Goal: Transaction & Acquisition: Purchase product/service

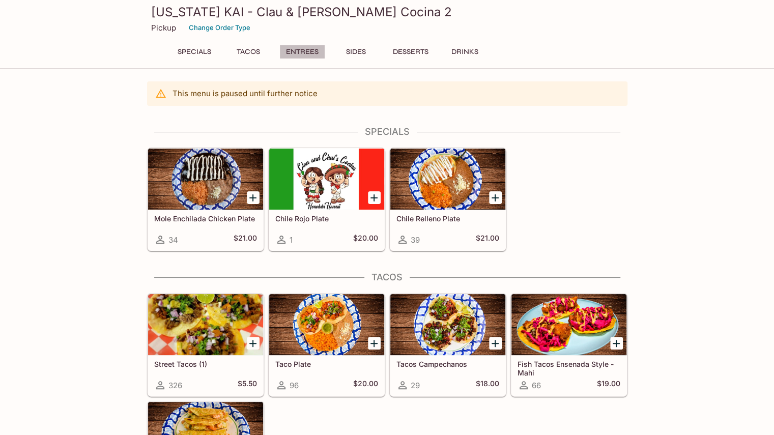
click at [299, 51] on button "Entrees" at bounding box center [302, 52] width 46 height 14
click at [455, 196] on div at bounding box center [447, 179] width 115 height 61
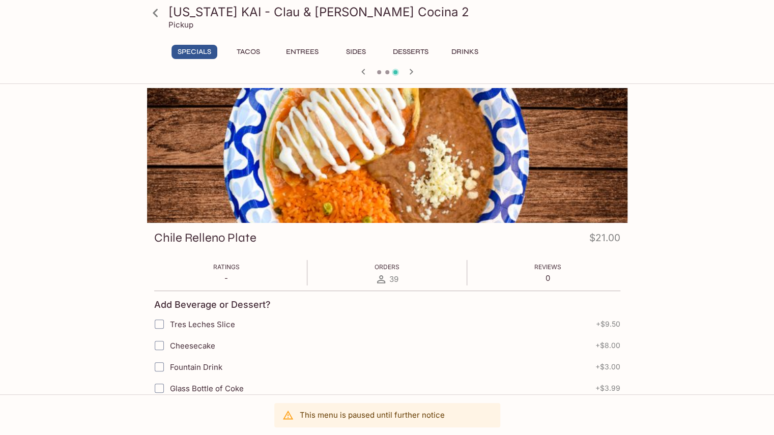
click at [308, 51] on button "Entrees" at bounding box center [302, 52] width 46 height 14
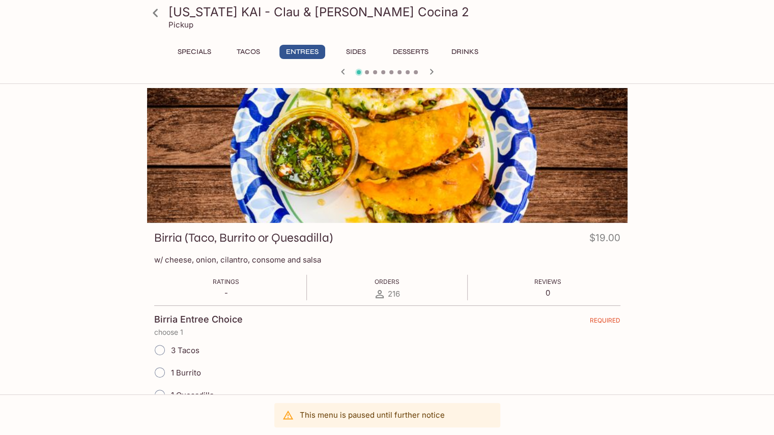
click at [431, 70] on icon "button" at bounding box center [432, 72] width 4 height 6
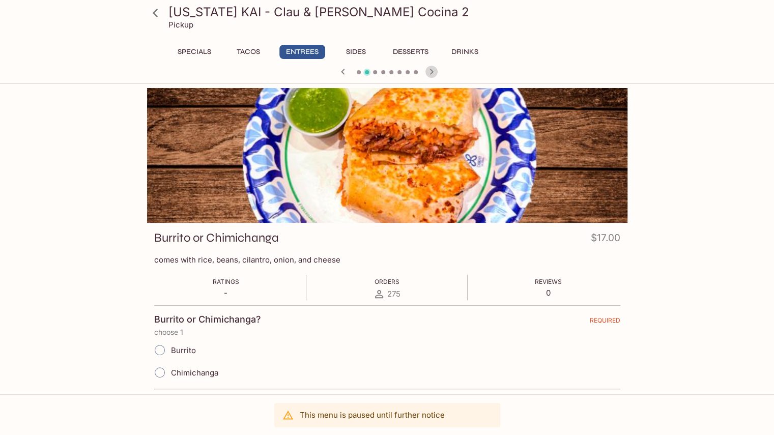
click at [431, 70] on icon "button" at bounding box center [432, 72] width 4 height 6
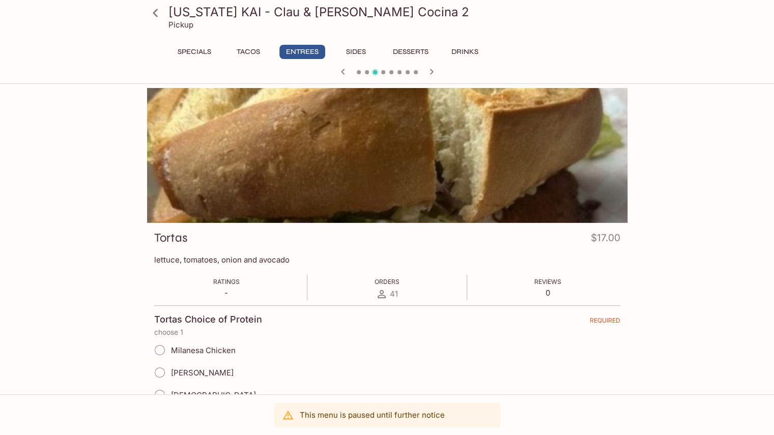
click at [431, 70] on icon "button" at bounding box center [432, 72] width 4 height 6
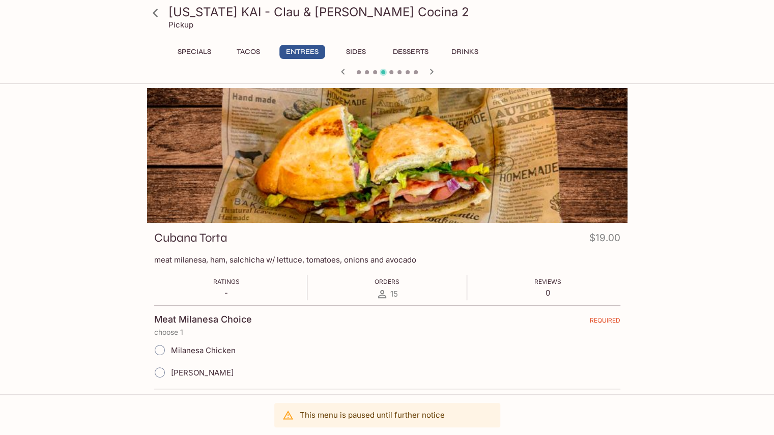
click at [431, 70] on icon "button" at bounding box center [432, 72] width 4 height 6
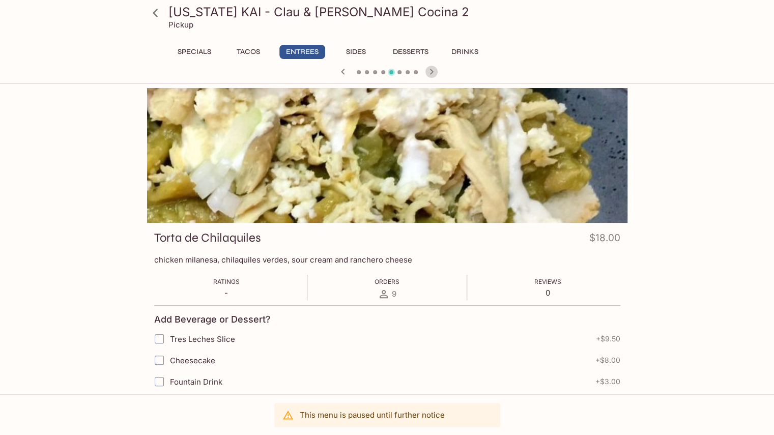
click at [431, 70] on icon "button" at bounding box center [432, 72] width 4 height 6
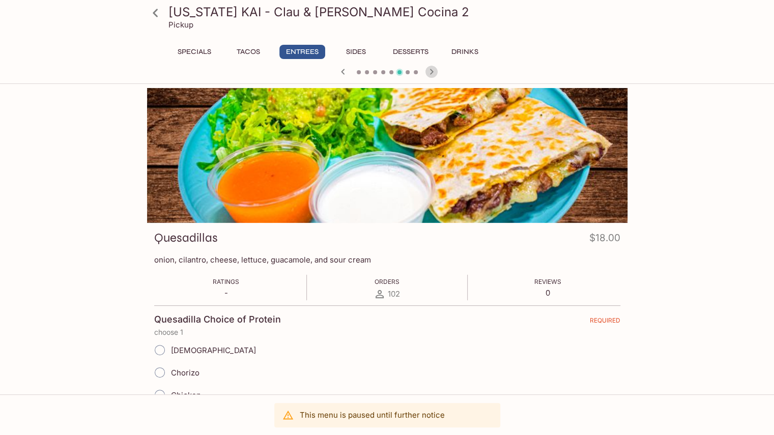
click at [431, 70] on icon "button" at bounding box center [432, 72] width 4 height 6
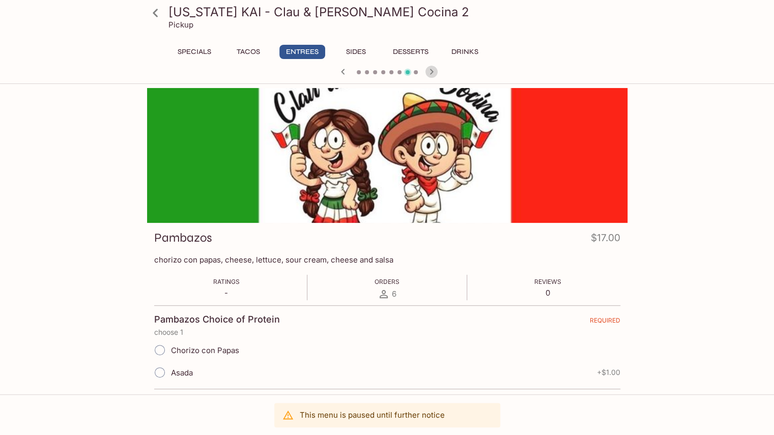
click at [431, 70] on icon "button" at bounding box center [432, 72] width 4 height 6
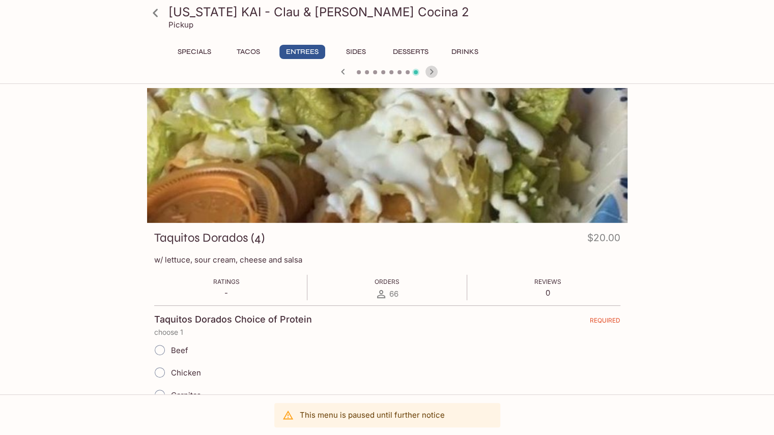
click at [431, 70] on icon "button" at bounding box center [432, 72] width 4 height 6
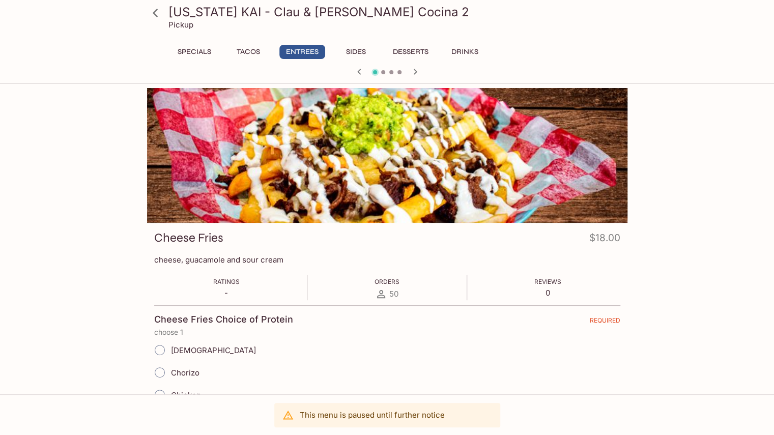
click at [431, 70] on div at bounding box center [387, 72] width 489 height 15
click at [416, 72] on icon "button" at bounding box center [415, 72] width 12 height 12
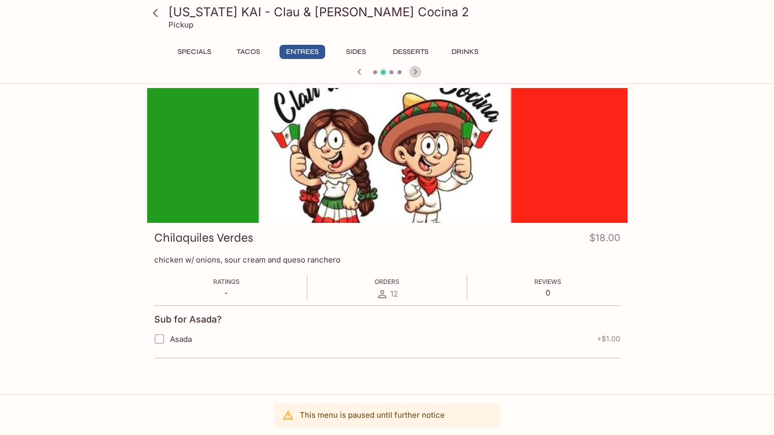
click at [416, 72] on icon "button" at bounding box center [415, 72] width 12 height 12
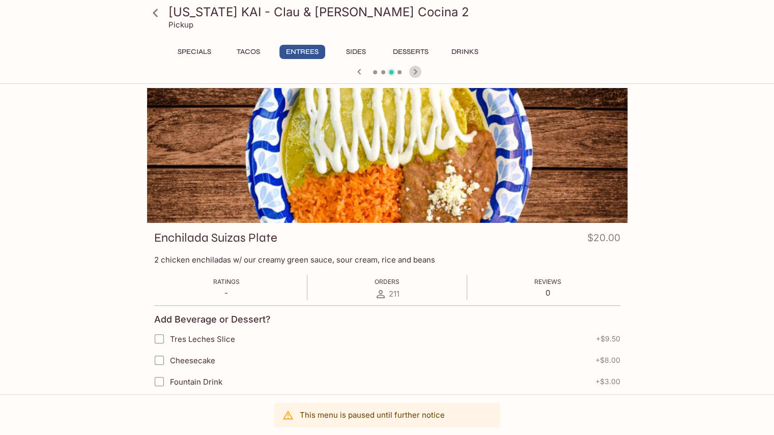
click at [416, 72] on icon "button" at bounding box center [415, 72] width 12 height 12
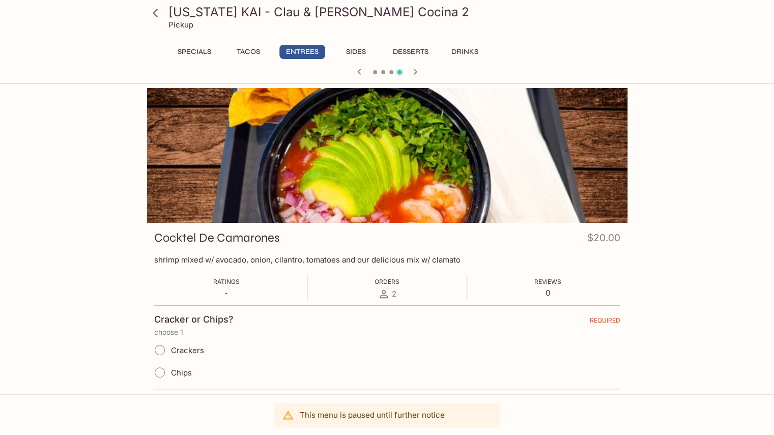
click at [416, 72] on icon "button" at bounding box center [415, 72] width 4 height 6
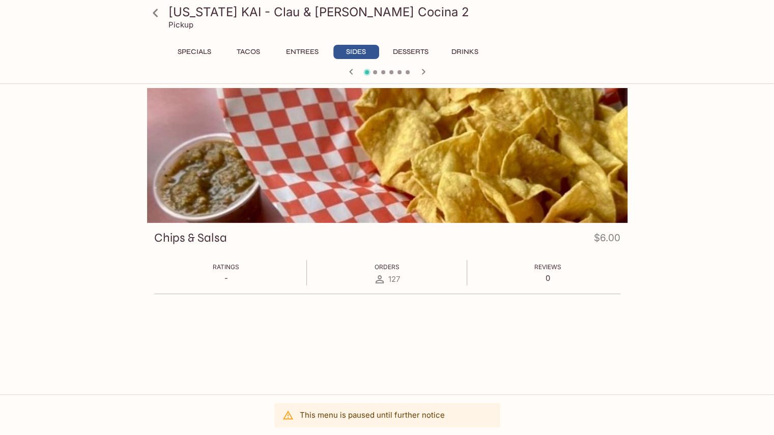
click at [416, 72] on div at bounding box center [387, 72] width 489 height 15
click at [246, 51] on button "Tacos" at bounding box center [248, 52] width 46 height 14
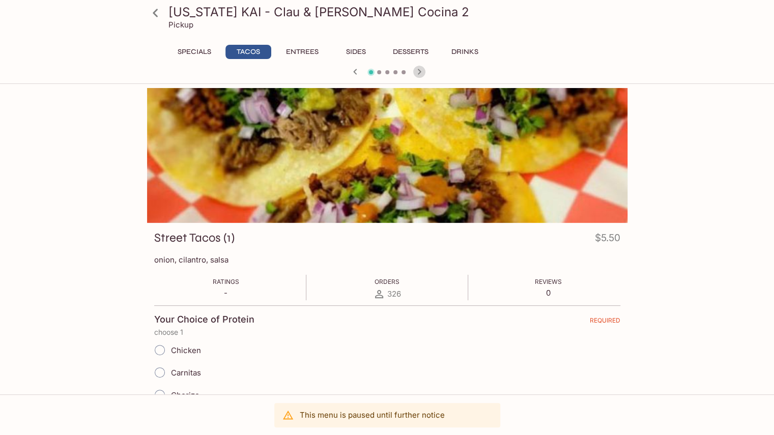
click at [416, 68] on icon "button" at bounding box center [419, 72] width 12 height 12
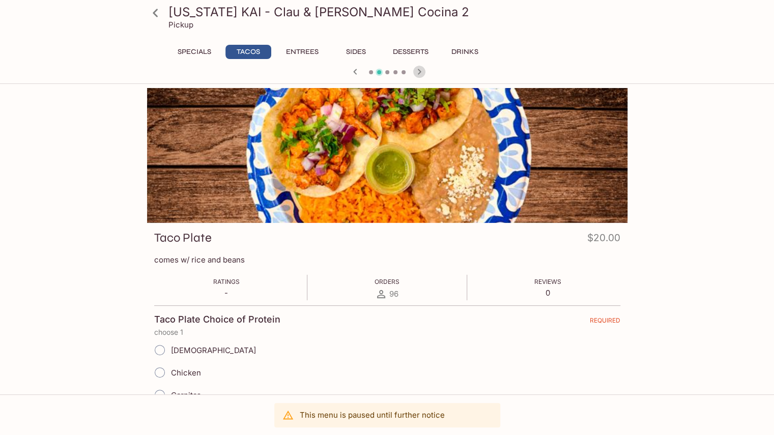
click at [416, 68] on icon "button" at bounding box center [419, 72] width 12 height 12
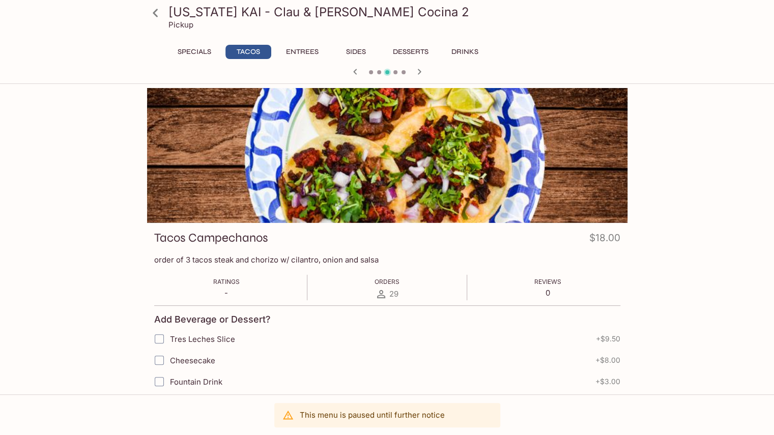
click at [416, 69] on icon "button" at bounding box center [419, 72] width 12 height 12
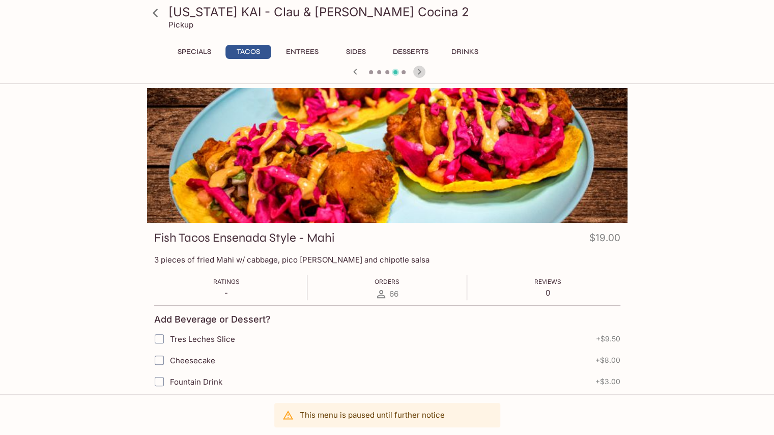
click at [416, 69] on icon "button" at bounding box center [419, 72] width 12 height 12
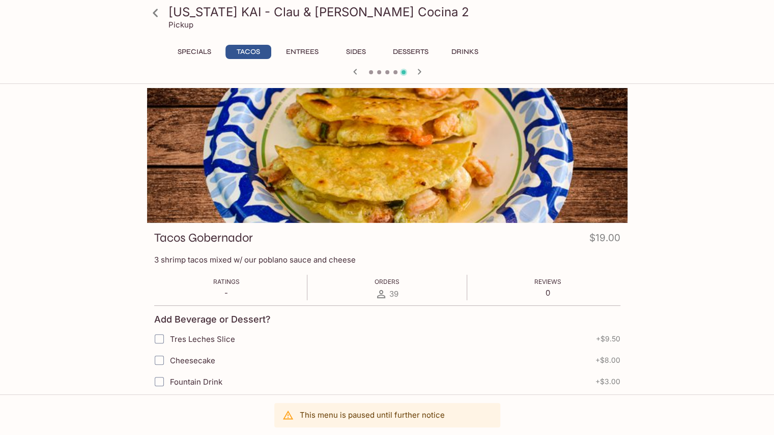
click at [416, 69] on icon "button" at bounding box center [419, 72] width 12 height 12
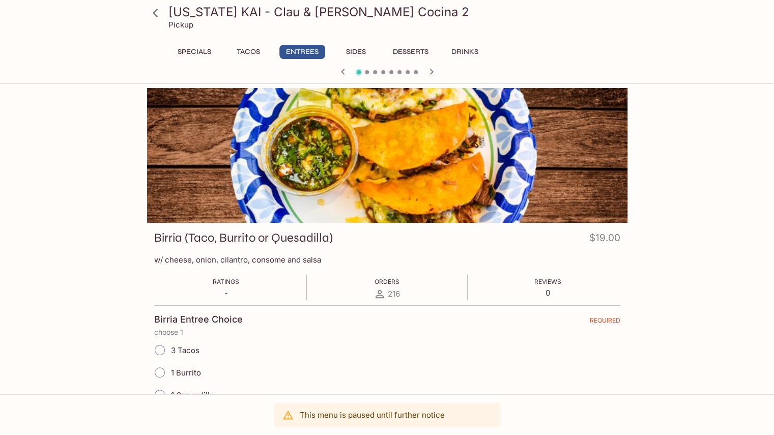
click at [416, 69] on div at bounding box center [387, 72] width 489 height 15
click at [432, 73] on icon "button" at bounding box center [432, 72] width 12 height 12
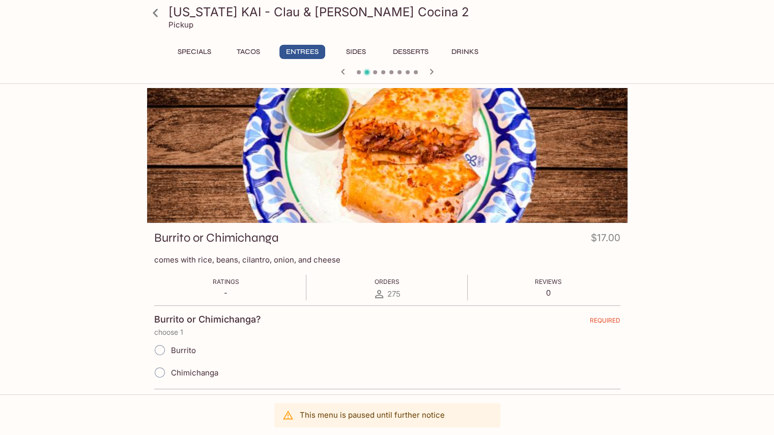
click at [432, 73] on icon "button" at bounding box center [432, 72] width 12 height 12
